Goal: Information Seeking & Learning: Learn about a topic

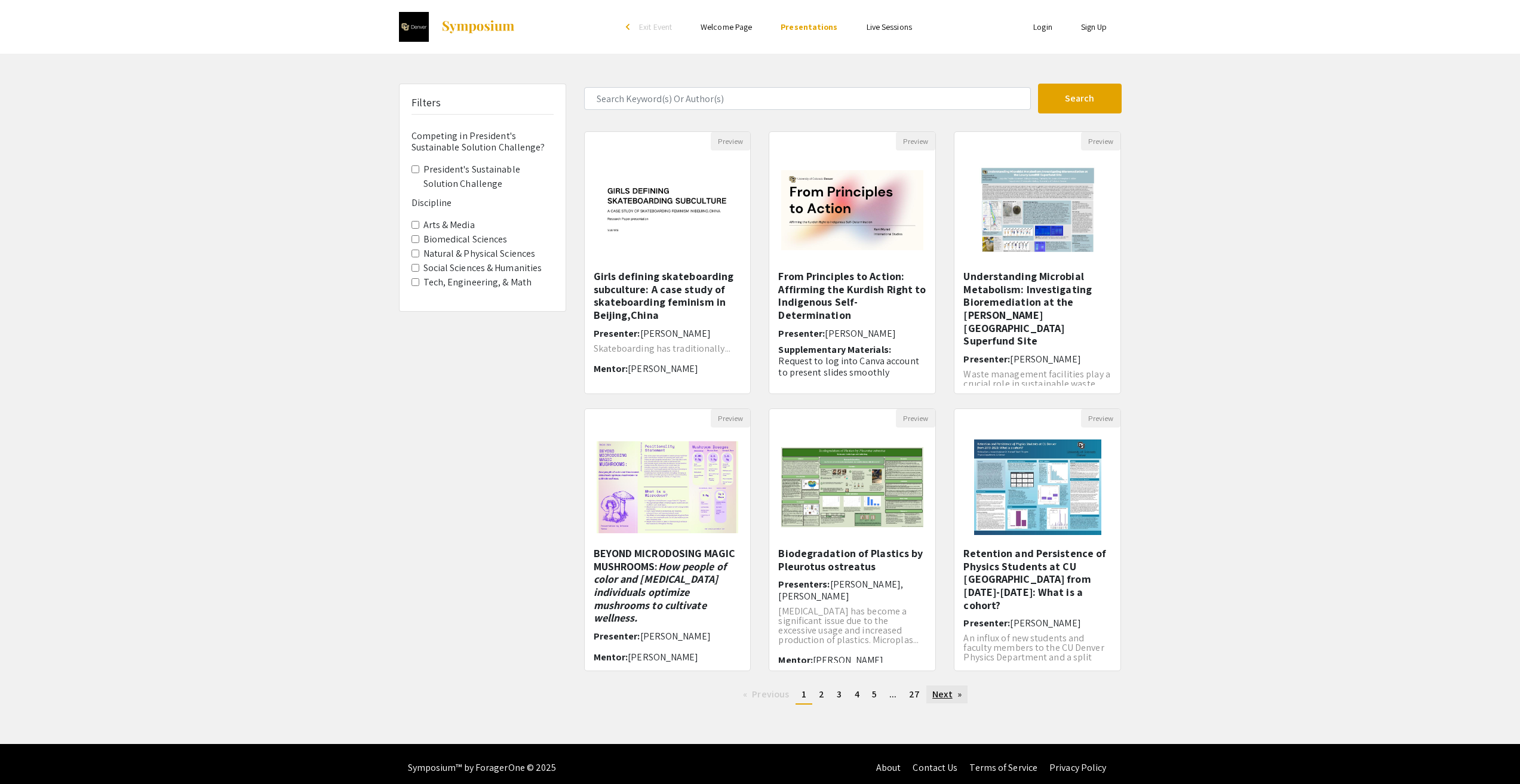
click at [948, 696] on link "Next page" at bounding box center [947, 694] width 41 height 18
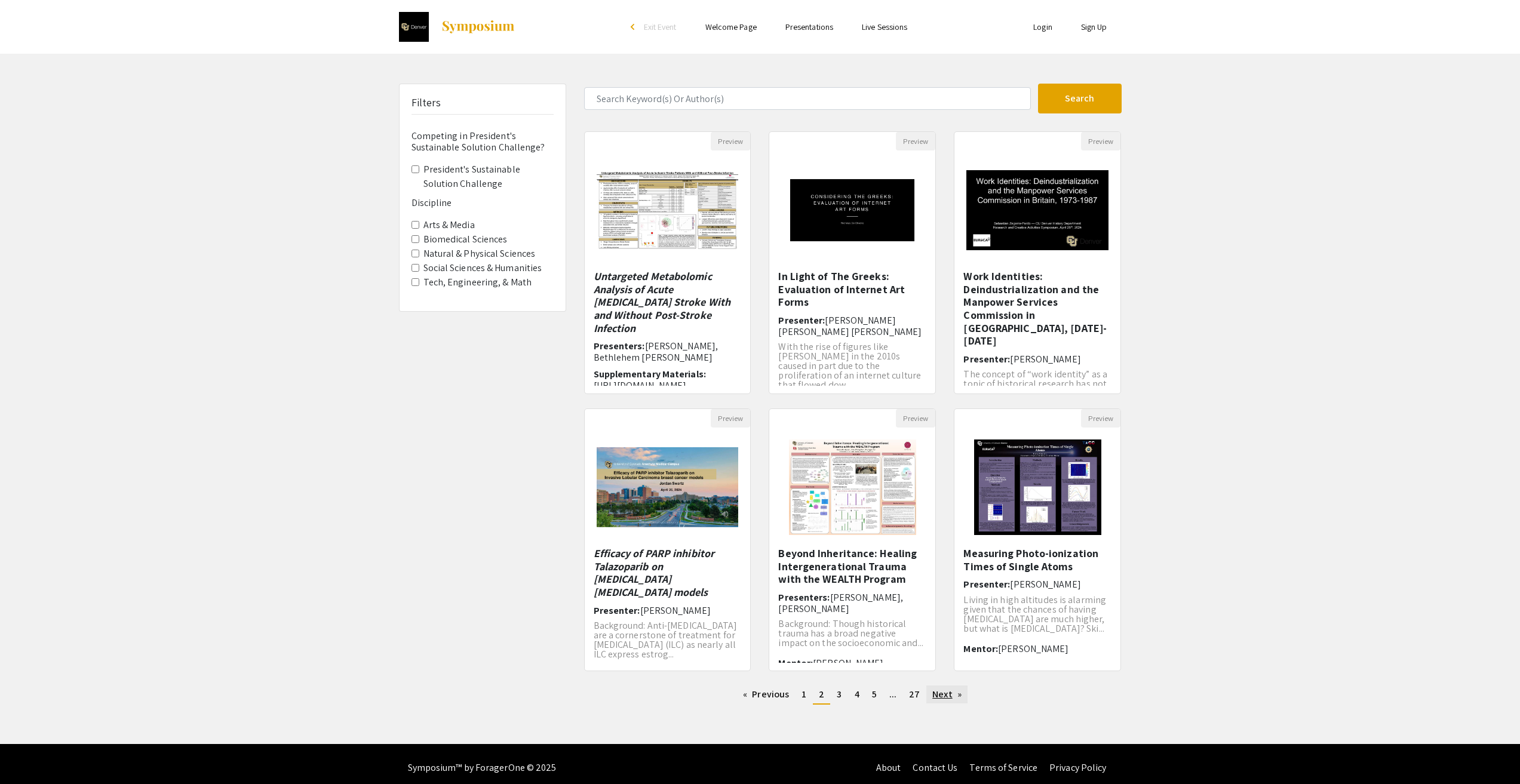
click at [948, 692] on link "Next page" at bounding box center [947, 694] width 41 height 18
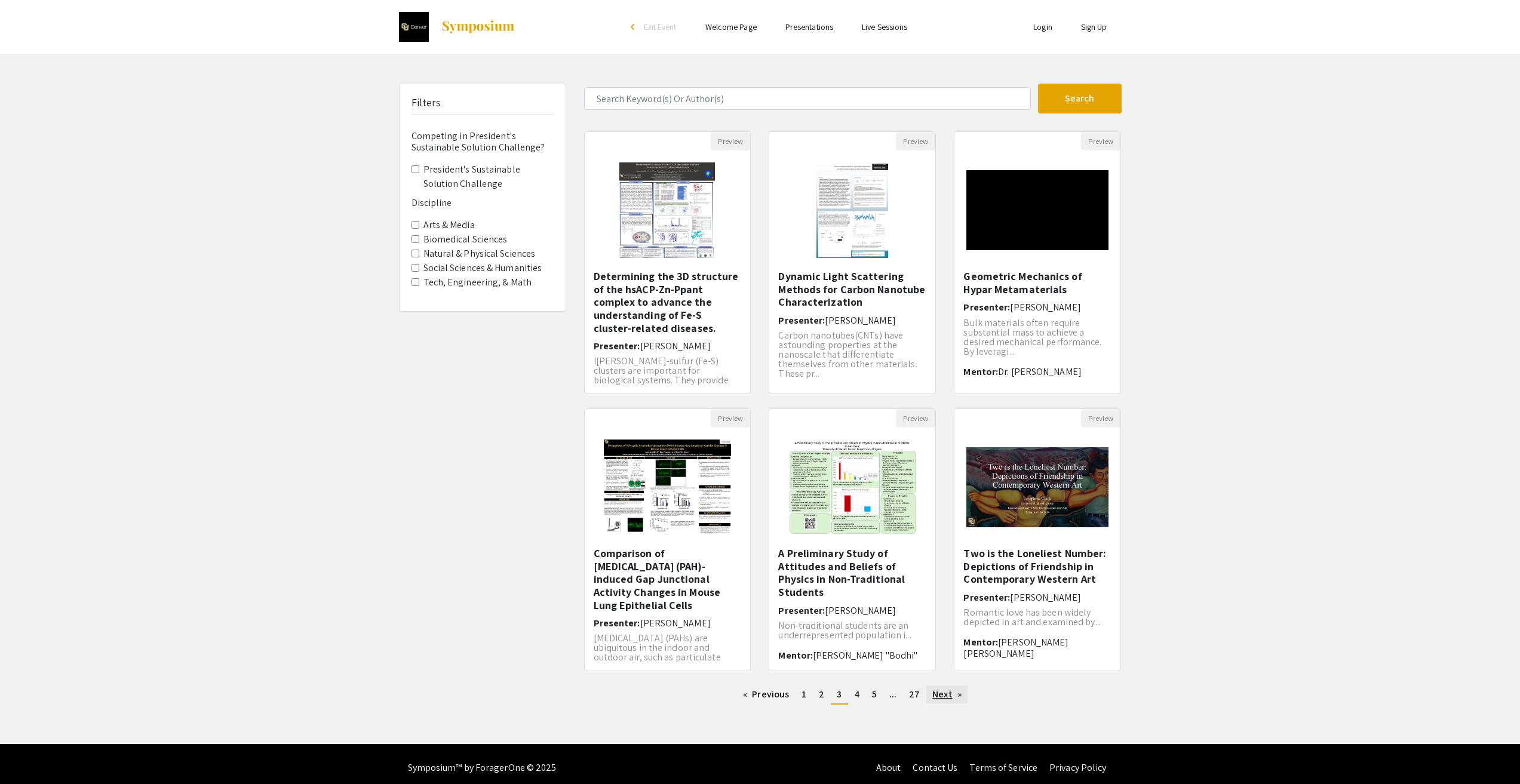
click at [948, 692] on link "Next page" at bounding box center [947, 694] width 41 height 18
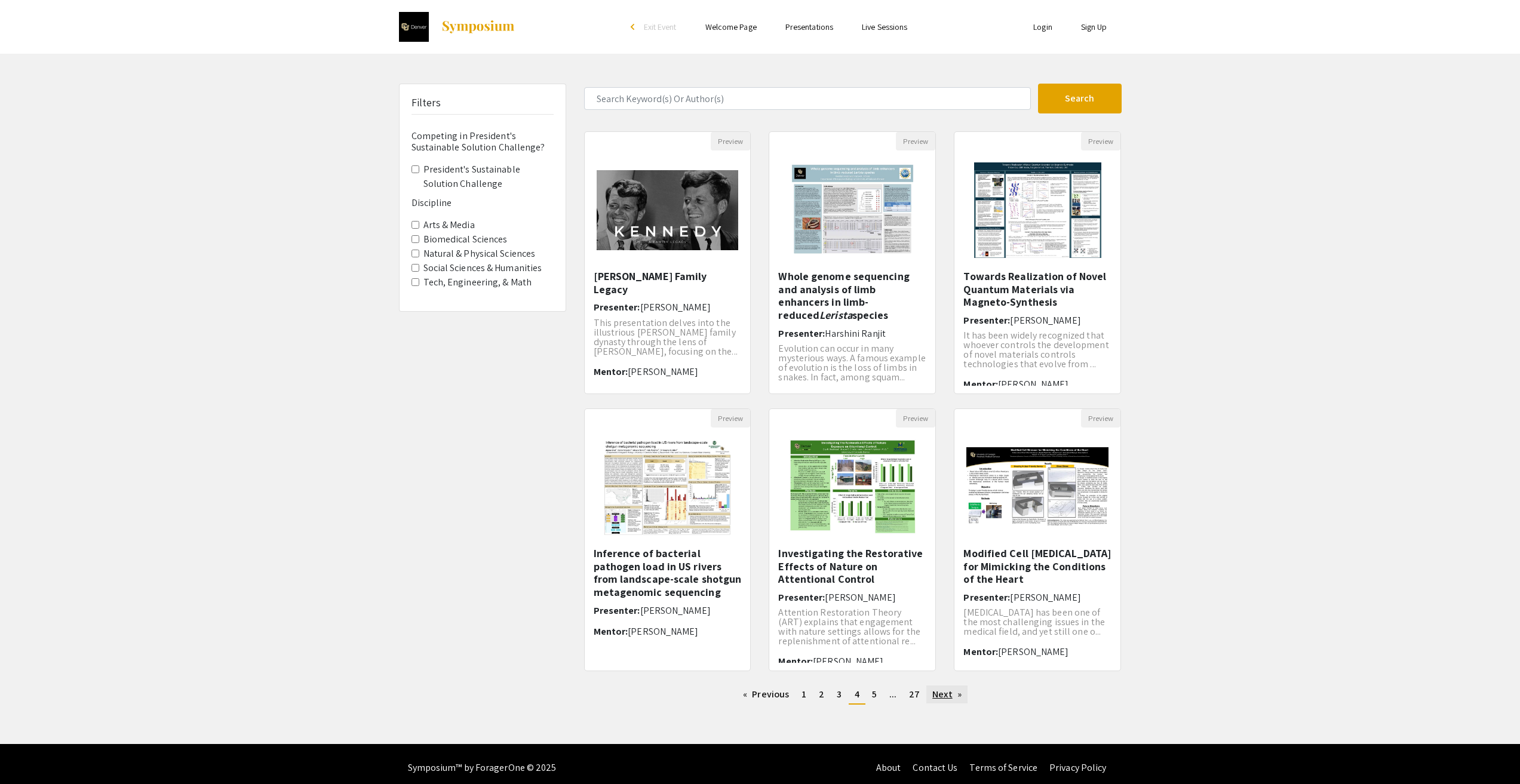
click at [948, 692] on link "Next page" at bounding box center [947, 694] width 41 height 18
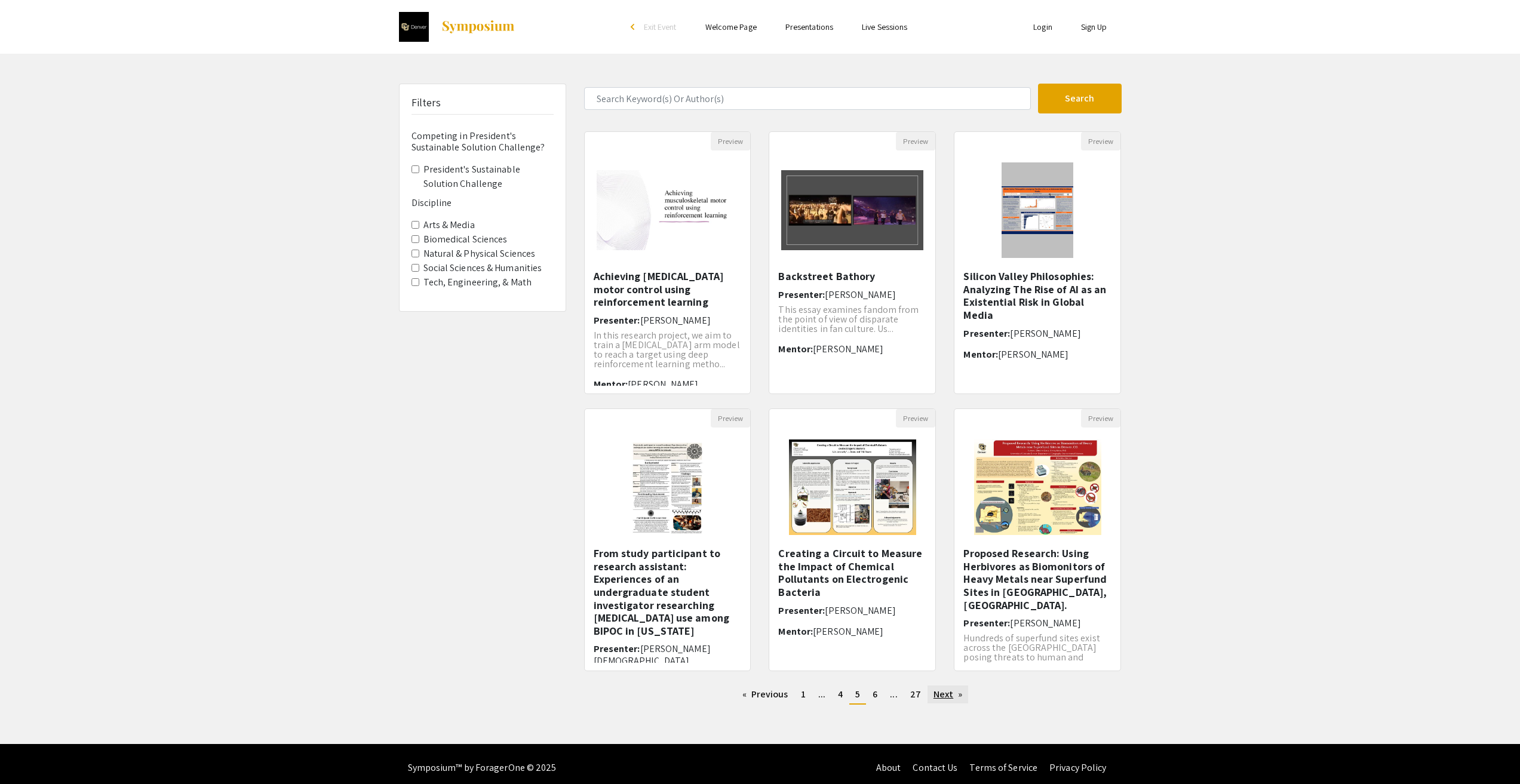
click at [948, 692] on link "Next page" at bounding box center [948, 694] width 41 height 18
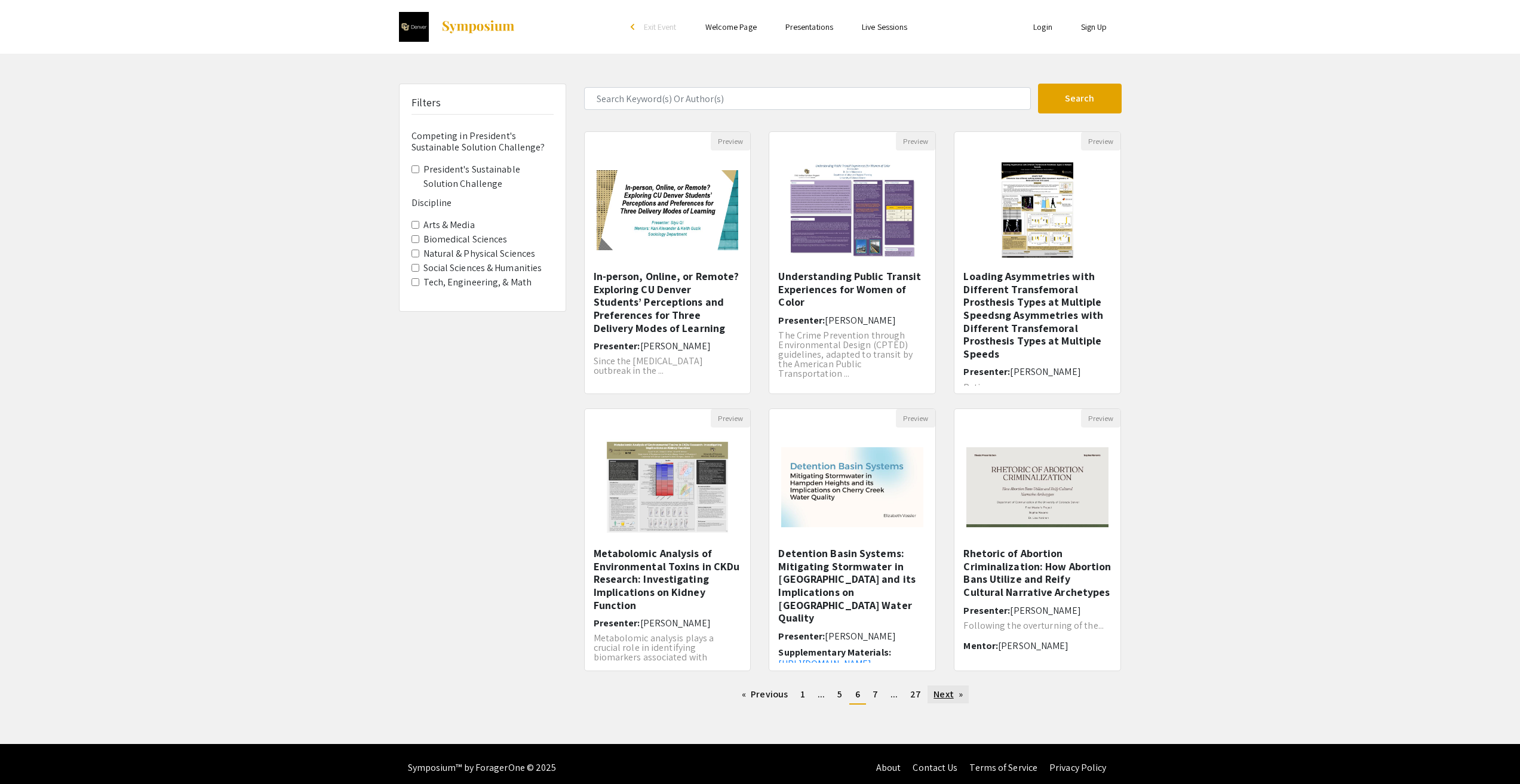
click at [948, 692] on link "Next page" at bounding box center [948, 694] width 41 height 18
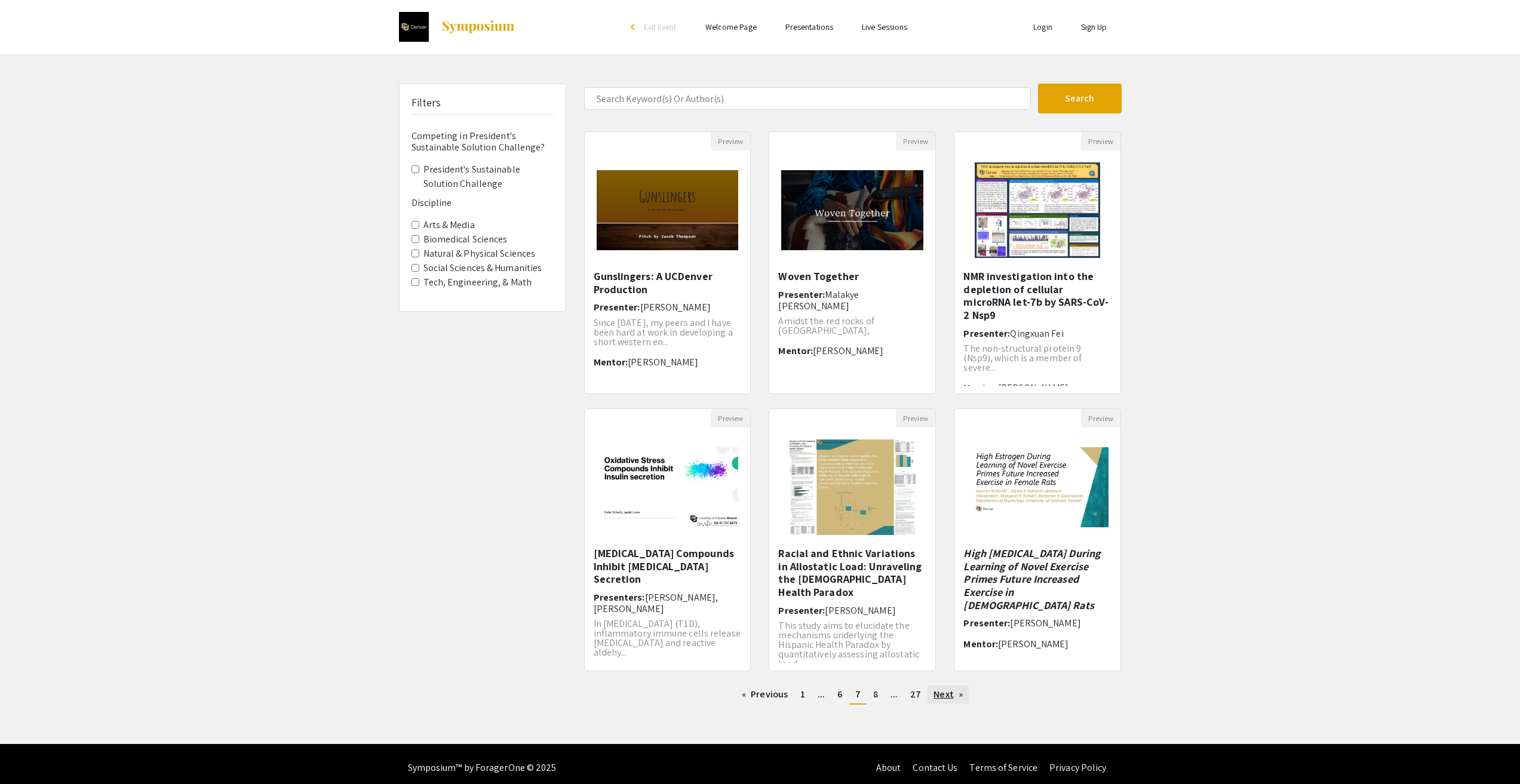
click at [961, 691] on link "Next page" at bounding box center [948, 694] width 41 height 18
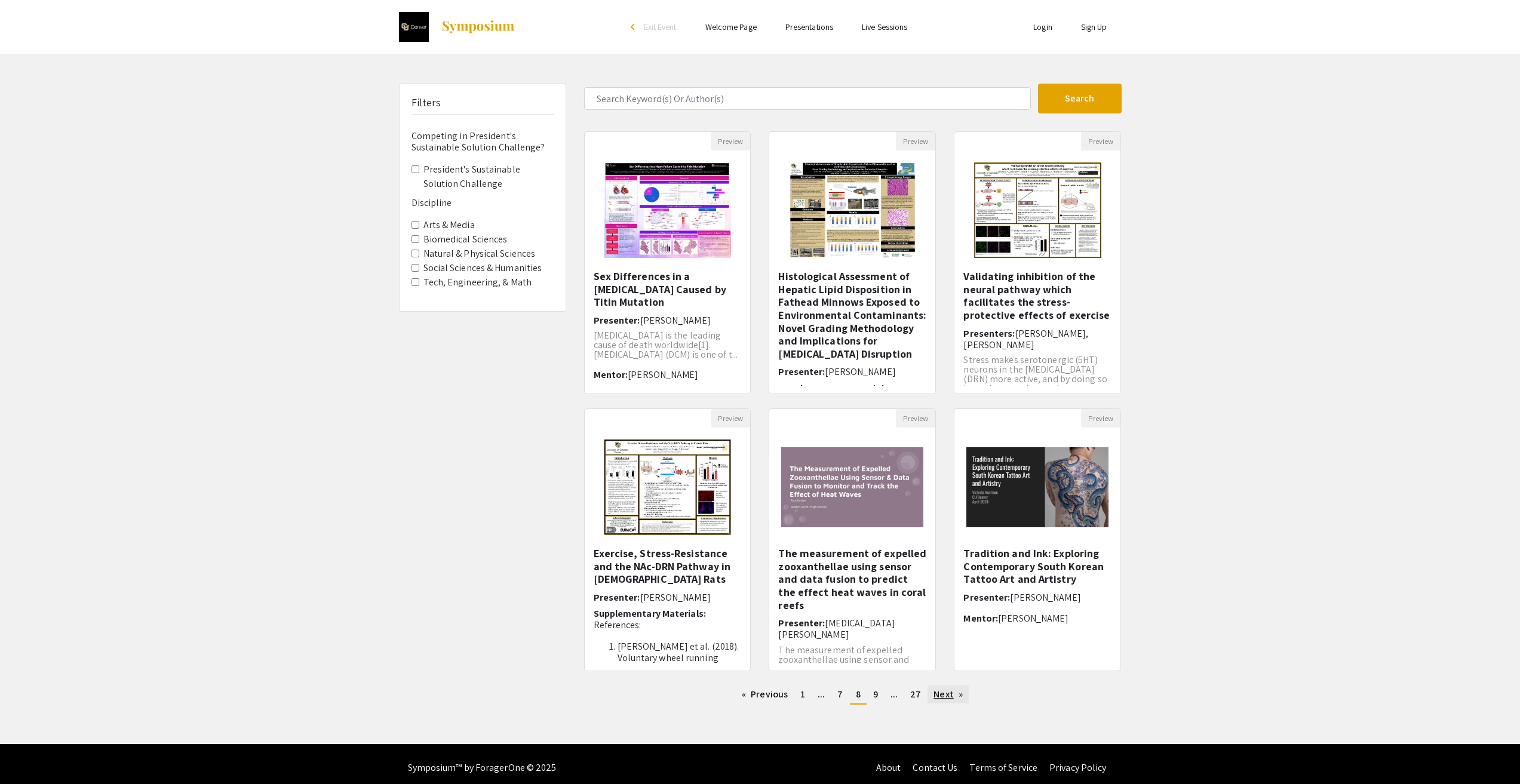
click at [961, 691] on link "Next page" at bounding box center [948, 694] width 41 height 18
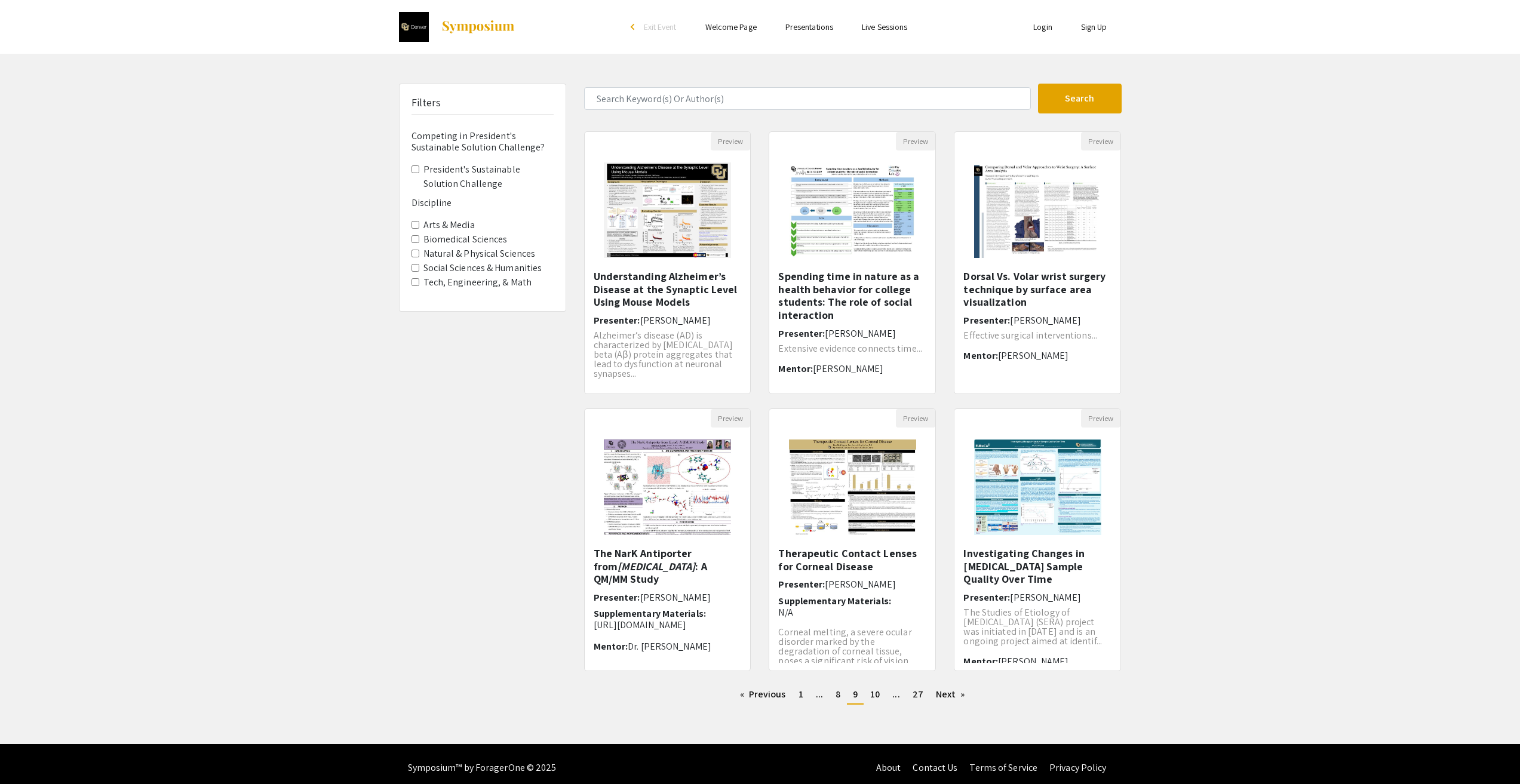
click at [520, 279] on label "Tech, Engineering, & Math" at bounding box center [478, 282] width 109 height 14
click at [419, 279] on Math "Tech, Engineering, & Math" at bounding box center [415, 281] width 7 height 7
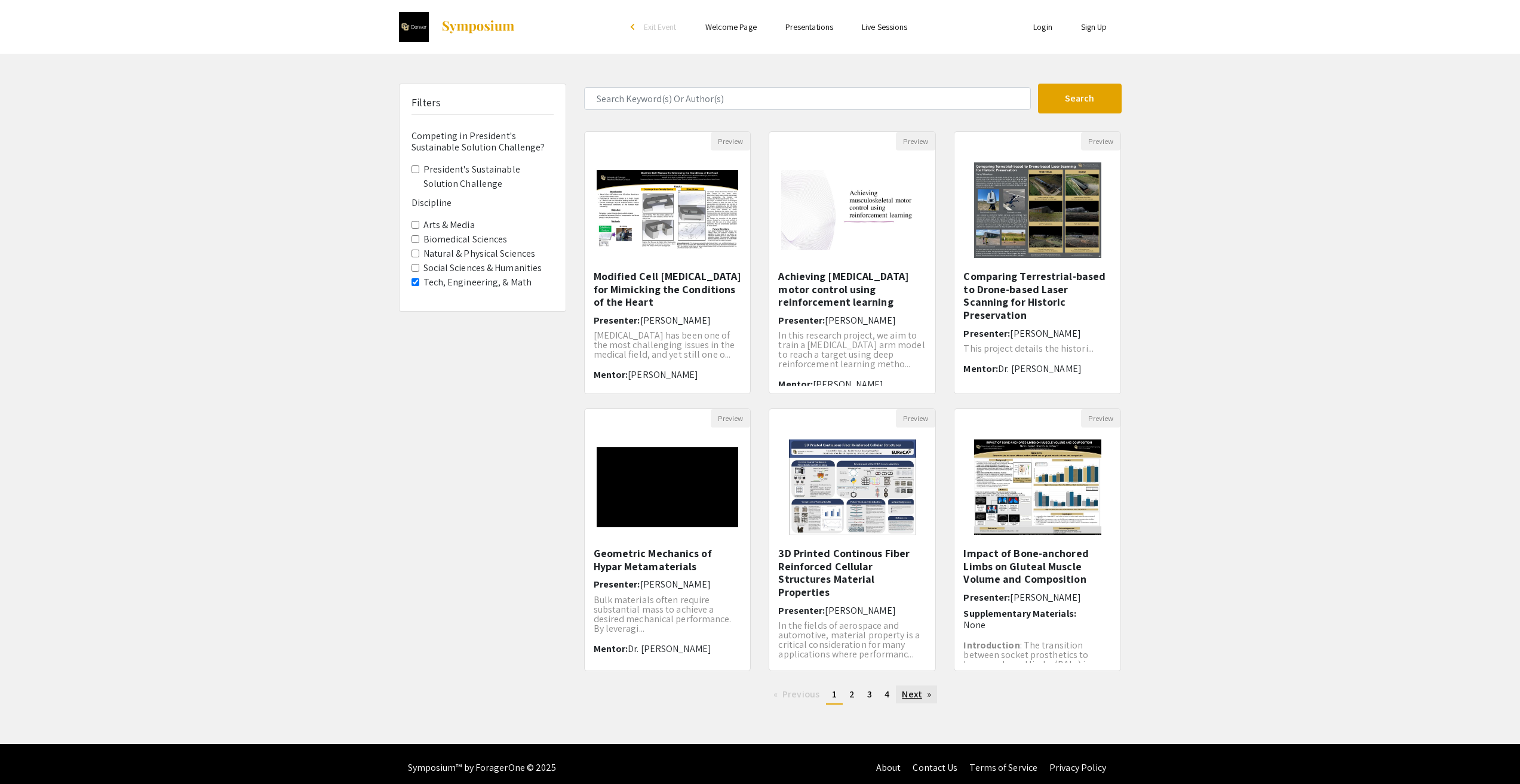
click at [920, 700] on link "Next page" at bounding box center [917, 694] width 41 height 18
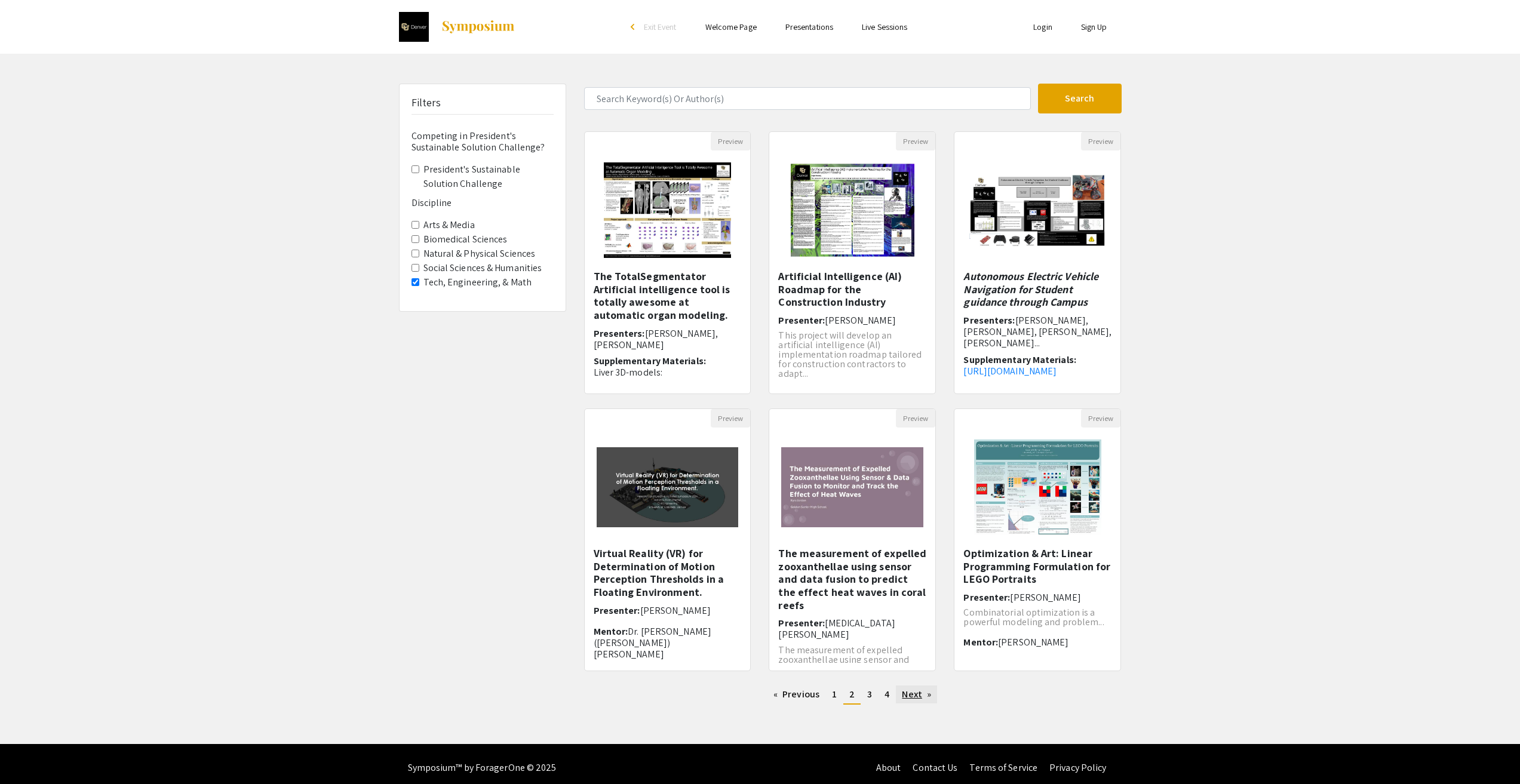
click at [913, 696] on link "Next page" at bounding box center [917, 694] width 41 height 18
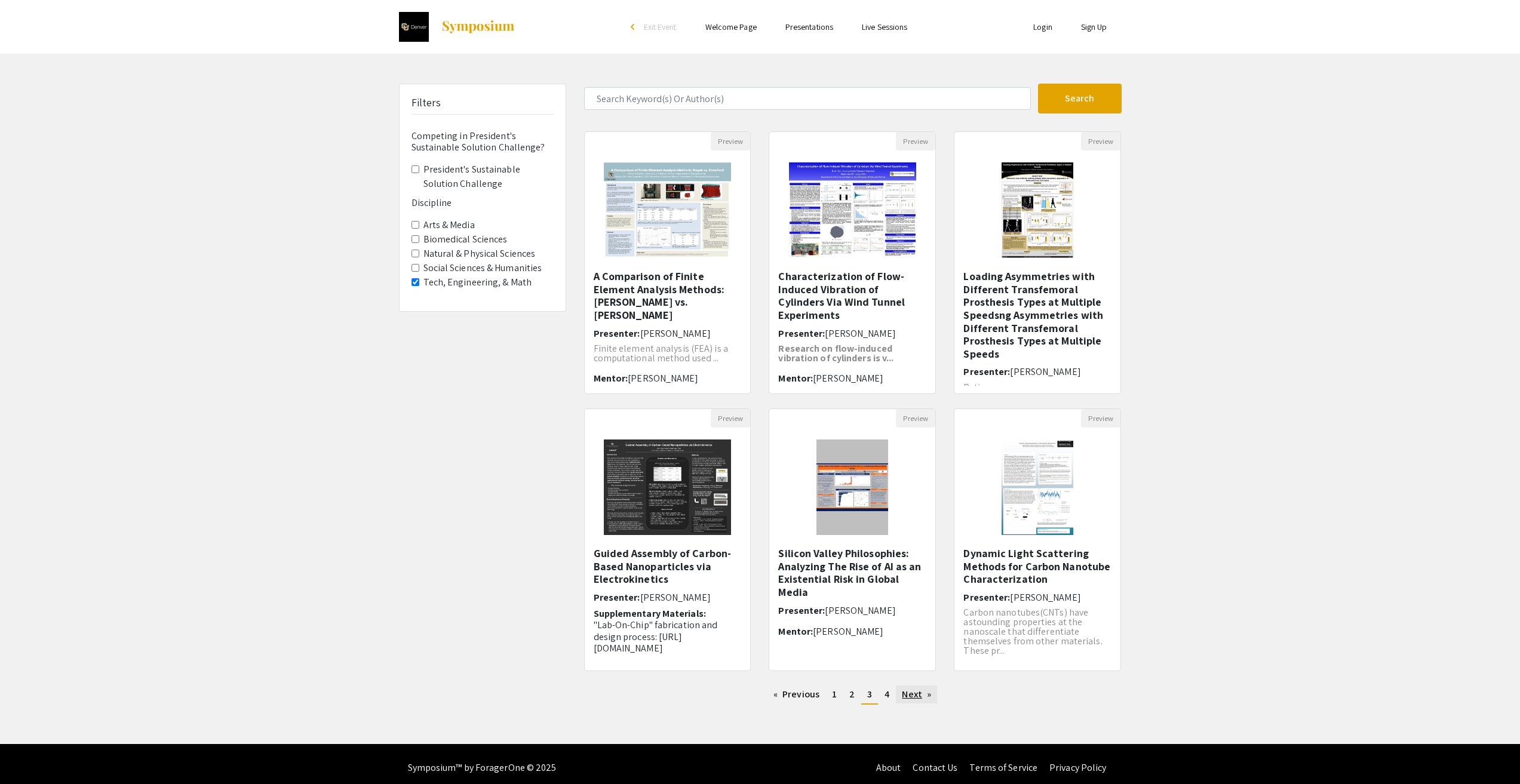
click at [914, 695] on link "Next page" at bounding box center [917, 694] width 41 height 18
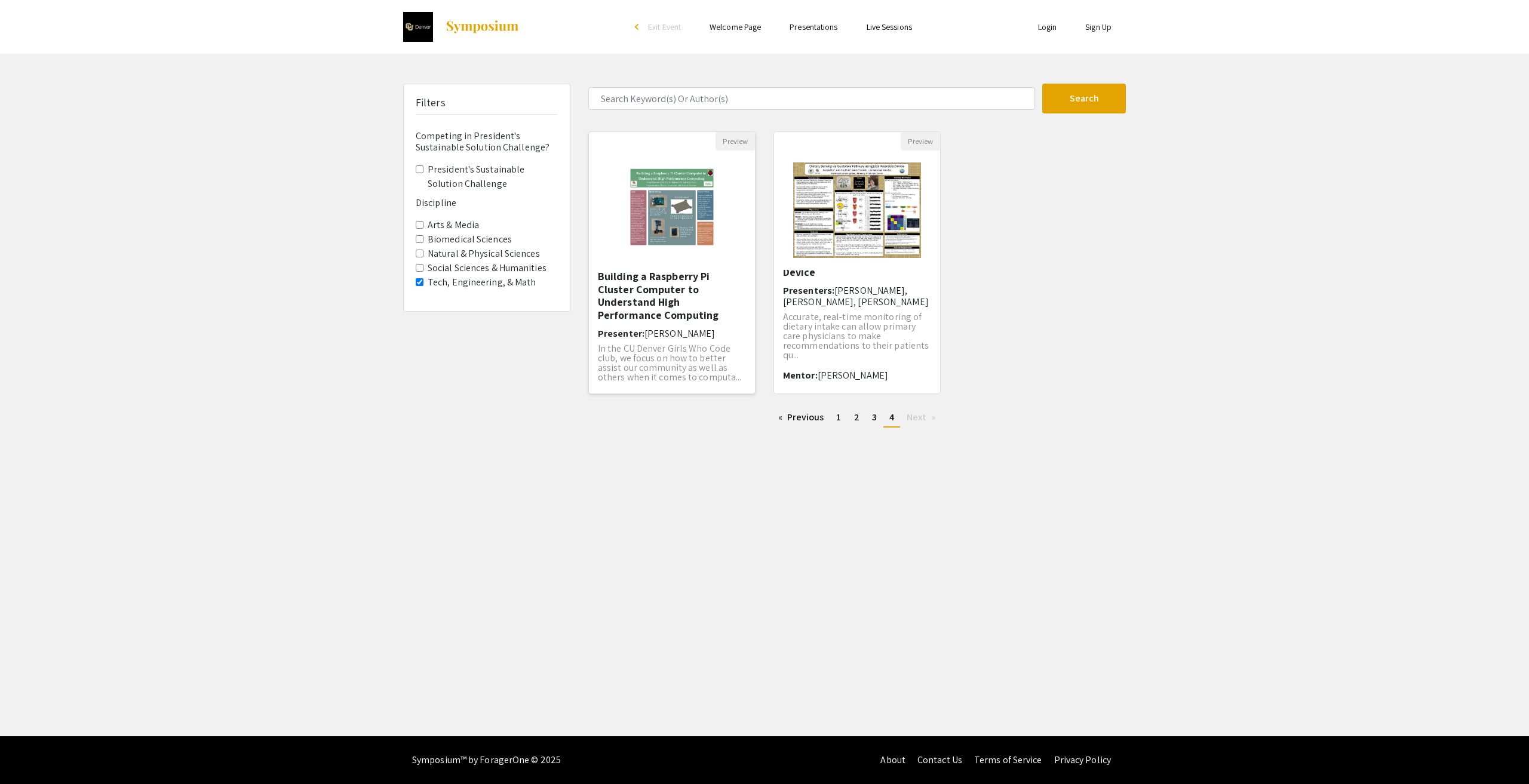
scroll to position [9, 0]
click at [681, 358] on p "In the CU Denver Girls Who Code club, we focus on how to better assist our comm…" at bounding box center [672, 354] width 148 height 38
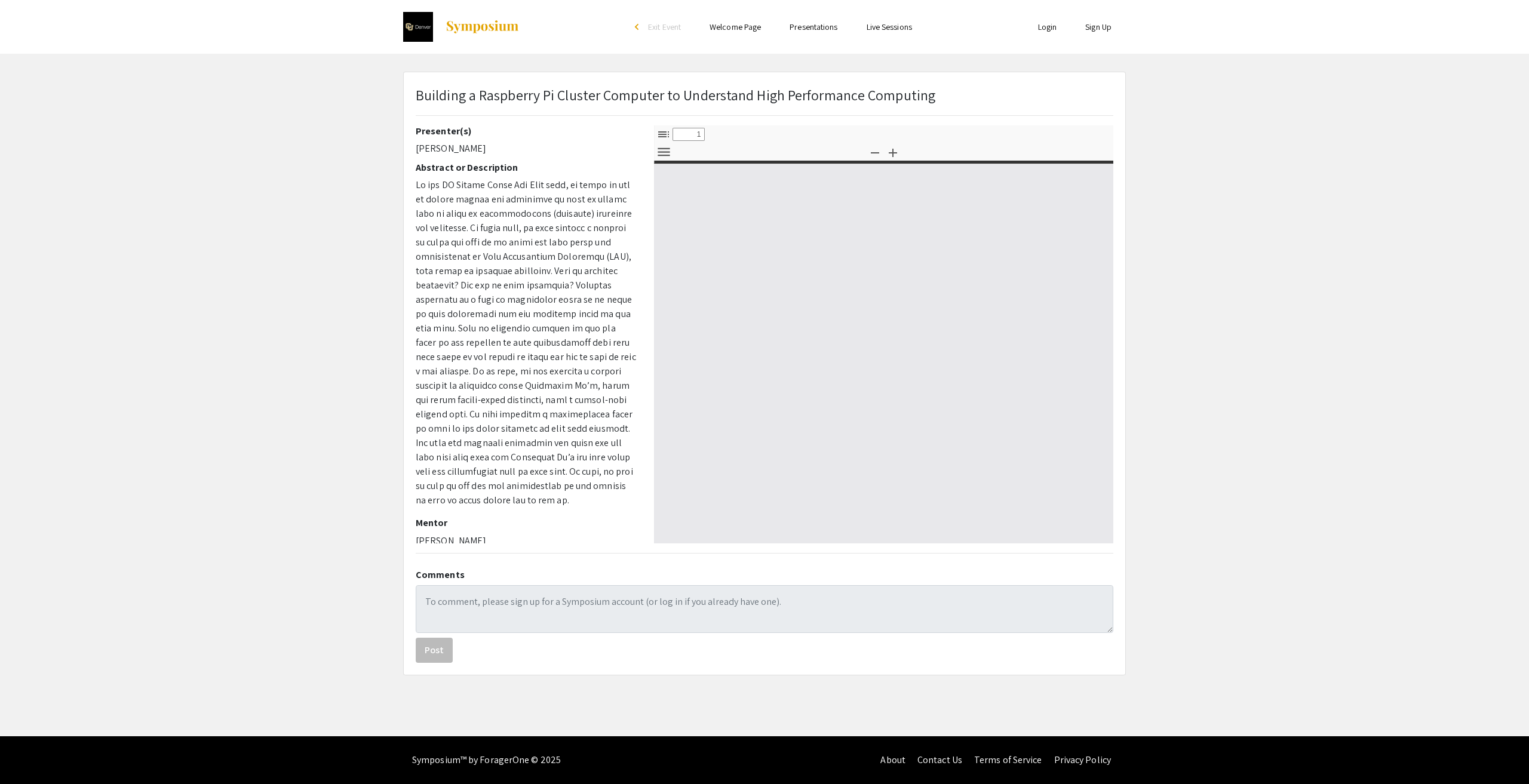
select select "custom"
type input "0"
select select "custom"
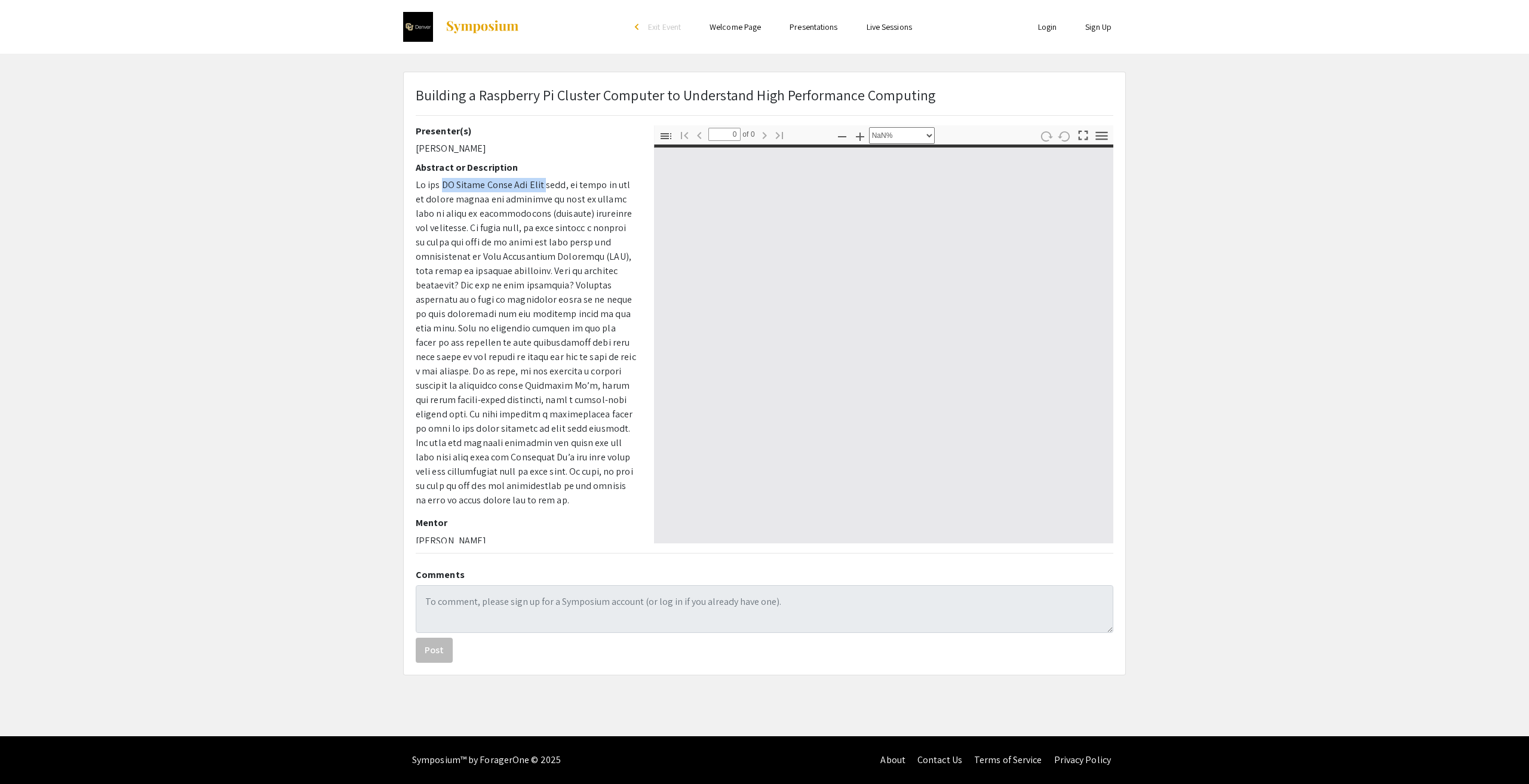
type input "1"
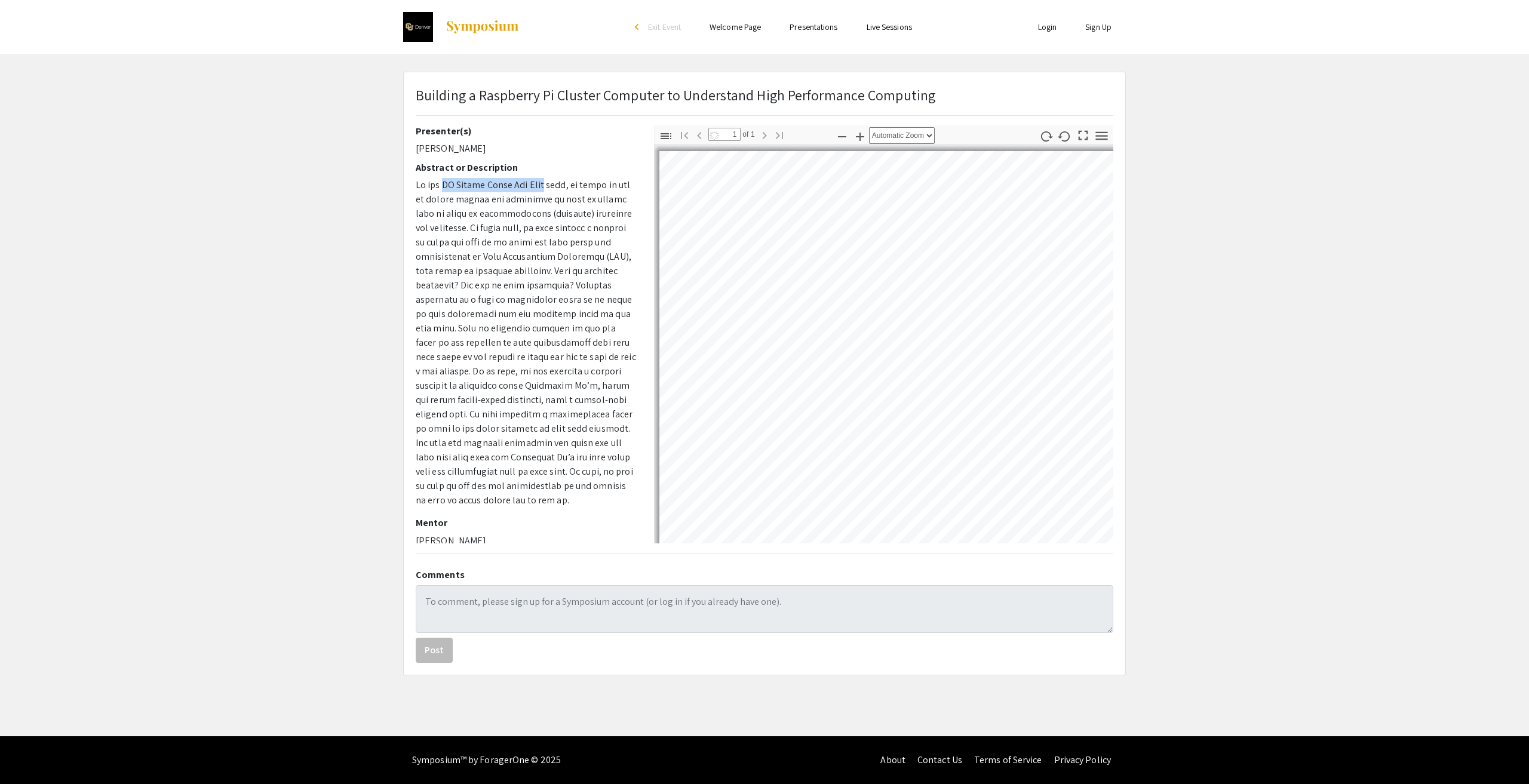
drag, startPoint x: 440, startPoint y: 186, endPoint x: 546, endPoint y: 191, distance: 106.1
click at [546, 191] on p at bounding box center [526, 342] width 221 height 330
select select "auto"
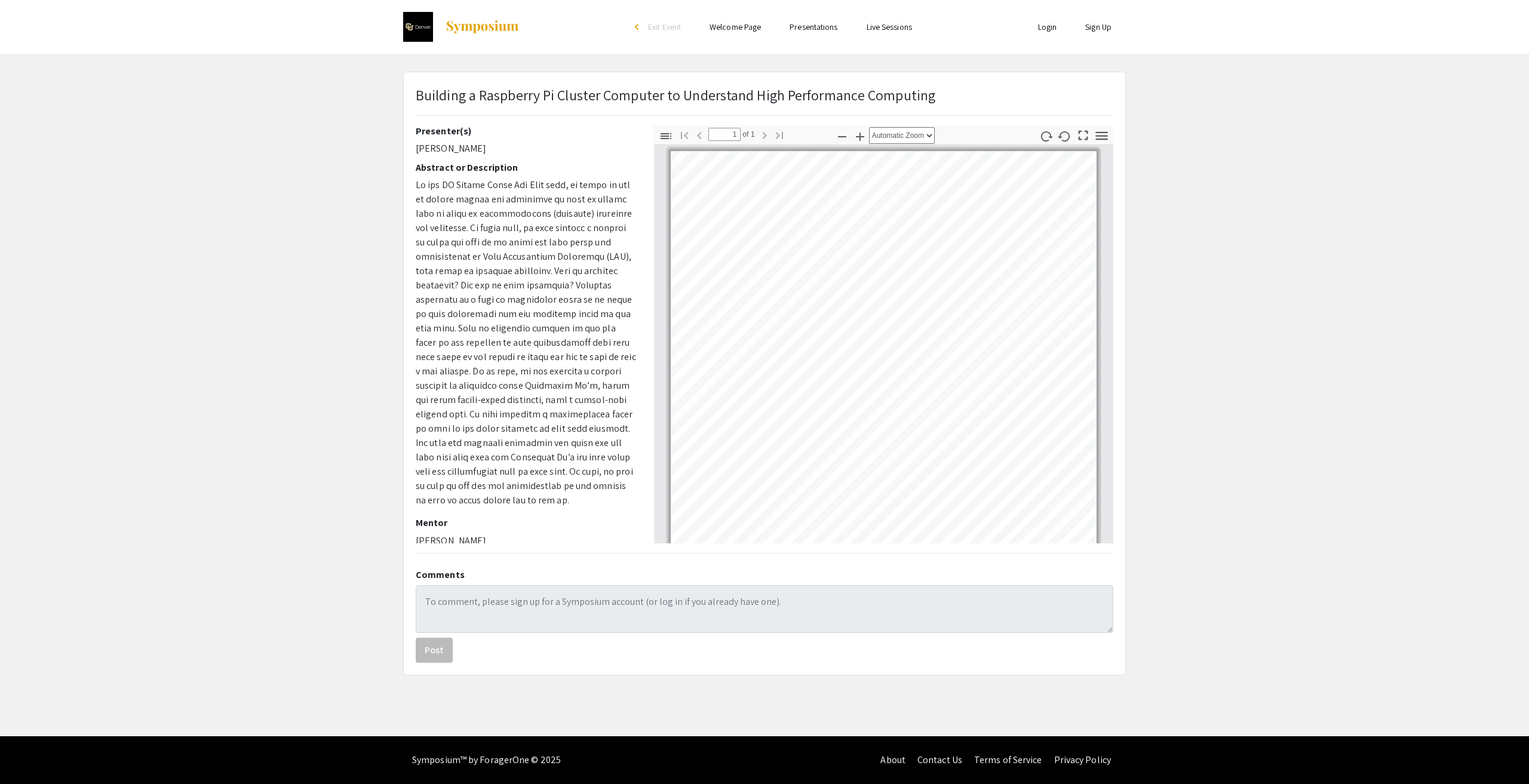
click at [453, 193] on p at bounding box center [526, 342] width 221 height 330
drag, startPoint x: 441, startPoint y: 182, endPoint x: 538, endPoint y: 184, distance: 97.0
click at [542, 182] on p at bounding box center [526, 342] width 221 height 330
